Goal: Task Accomplishment & Management: Complete application form

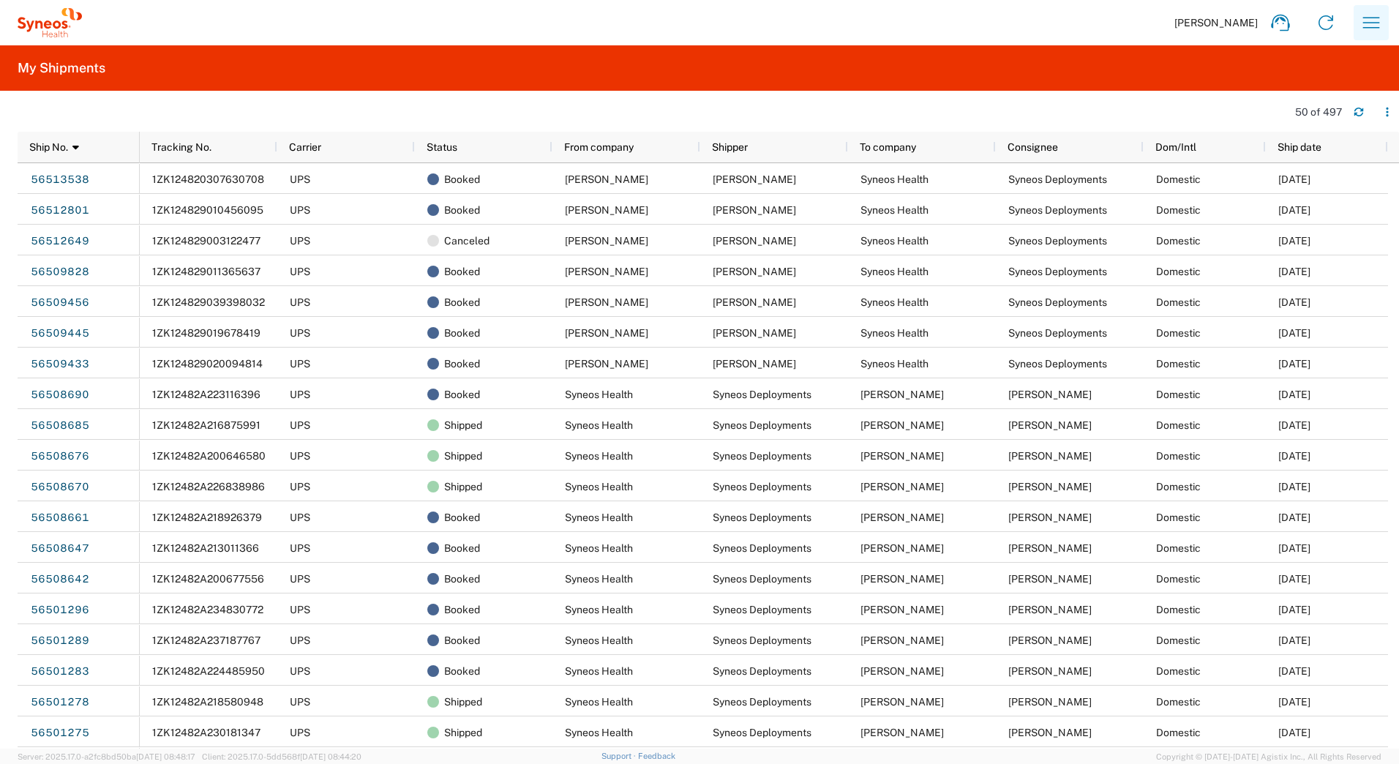
click at [1357, 17] on button "button" at bounding box center [1371, 22] width 35 height 35
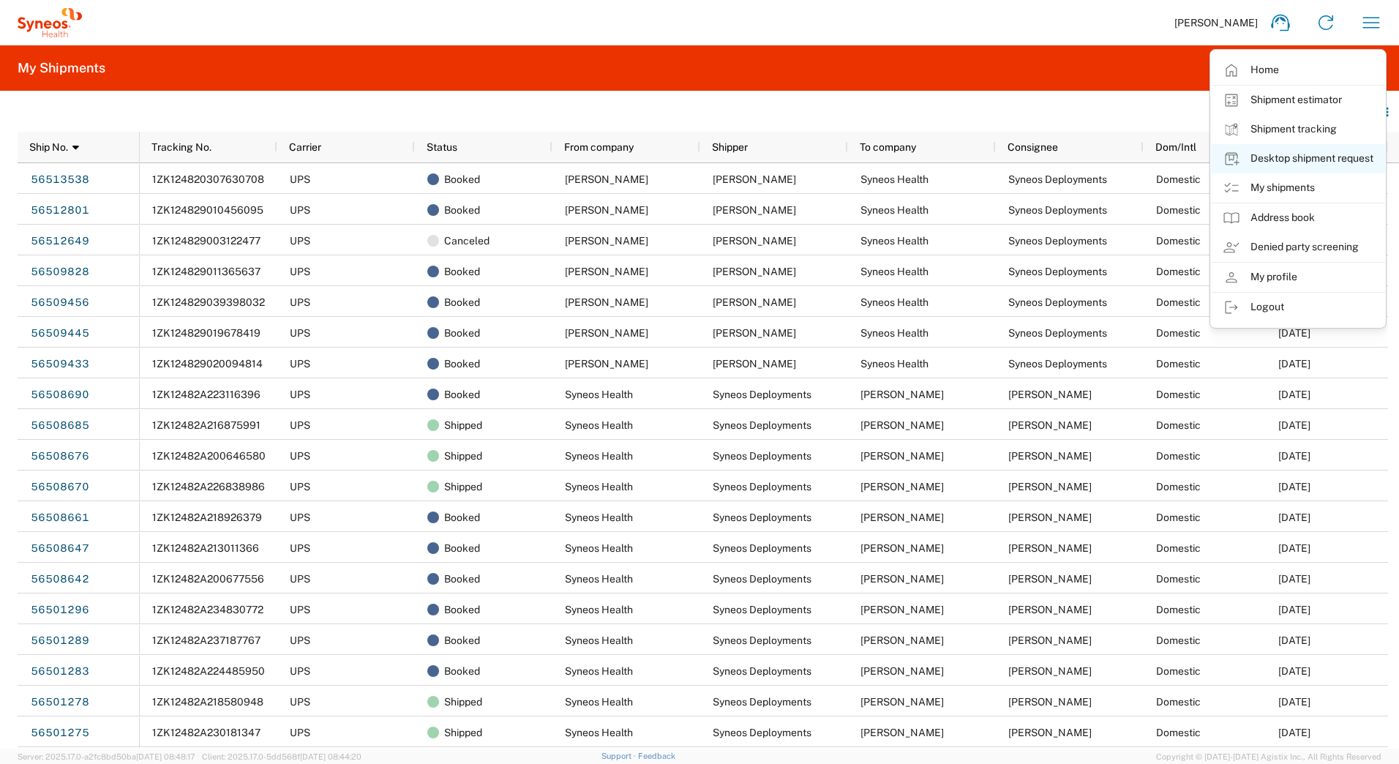
click at [1276, 156] on link "Desktop shipment request" at bounding box center [1298, 158] width 174 height 29
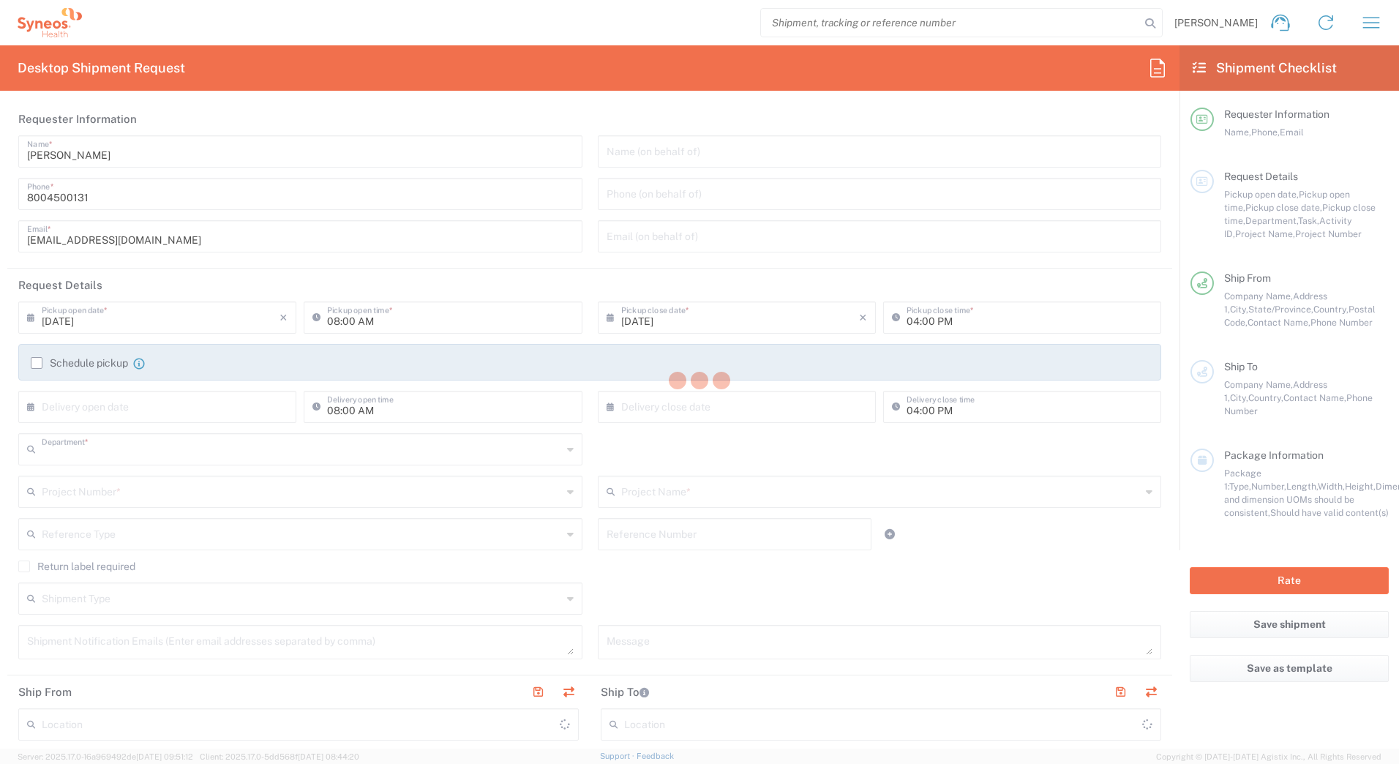
type input "4205"
type input "[US_STATE]"
type input "[GEOGRAPHIC_DATA]"
type input "Syneos Health Commercial Servi- NJ US"
